Goal: Information Seeking & Learning: Learn about a topic

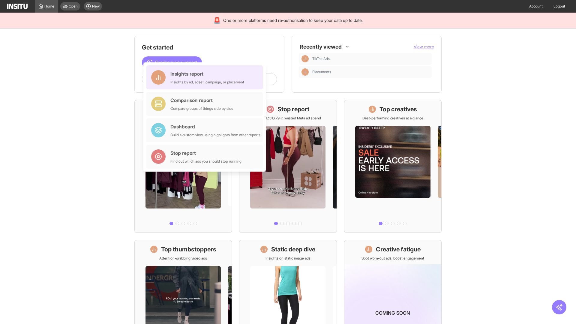
click at [206, 77] on div "Insights report Insights by ad, adset, campaign, or placement" at bounding box center [208, 77] width 74 height 14
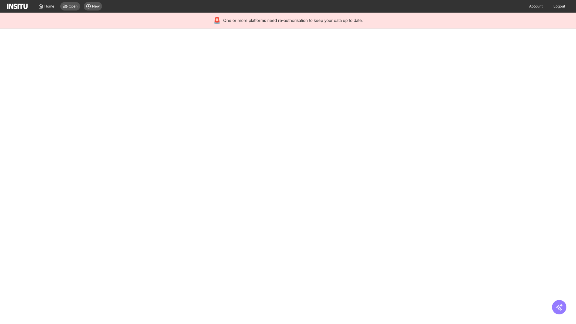
select select "**"
